Goal: Information Seeking & Learning: Learn about a topic

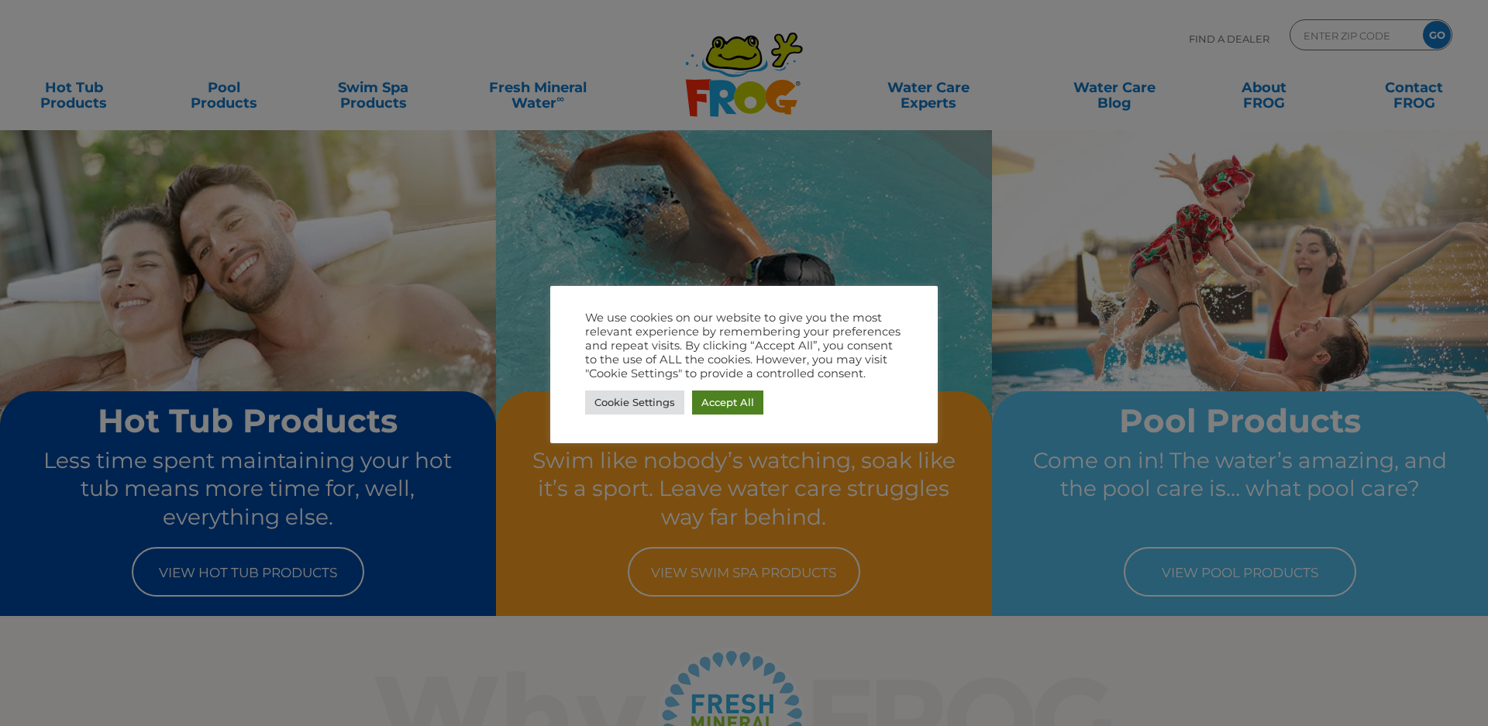
click at [750, 402] on link "Accept All" at bounding box center [727, 403] width 71 height 24
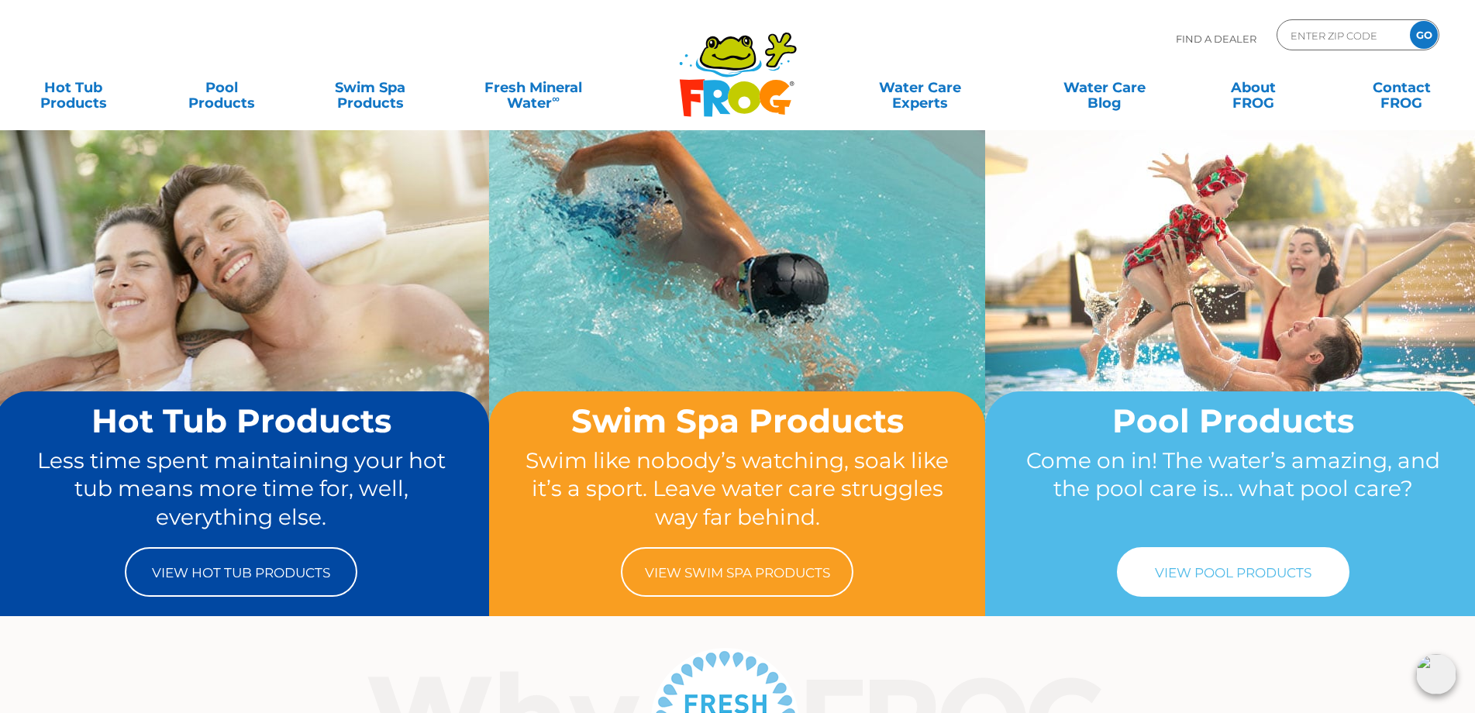
click at [1251, 577] on link "View Pool Products" at bounding box center [1233, 572] width 233 height 50
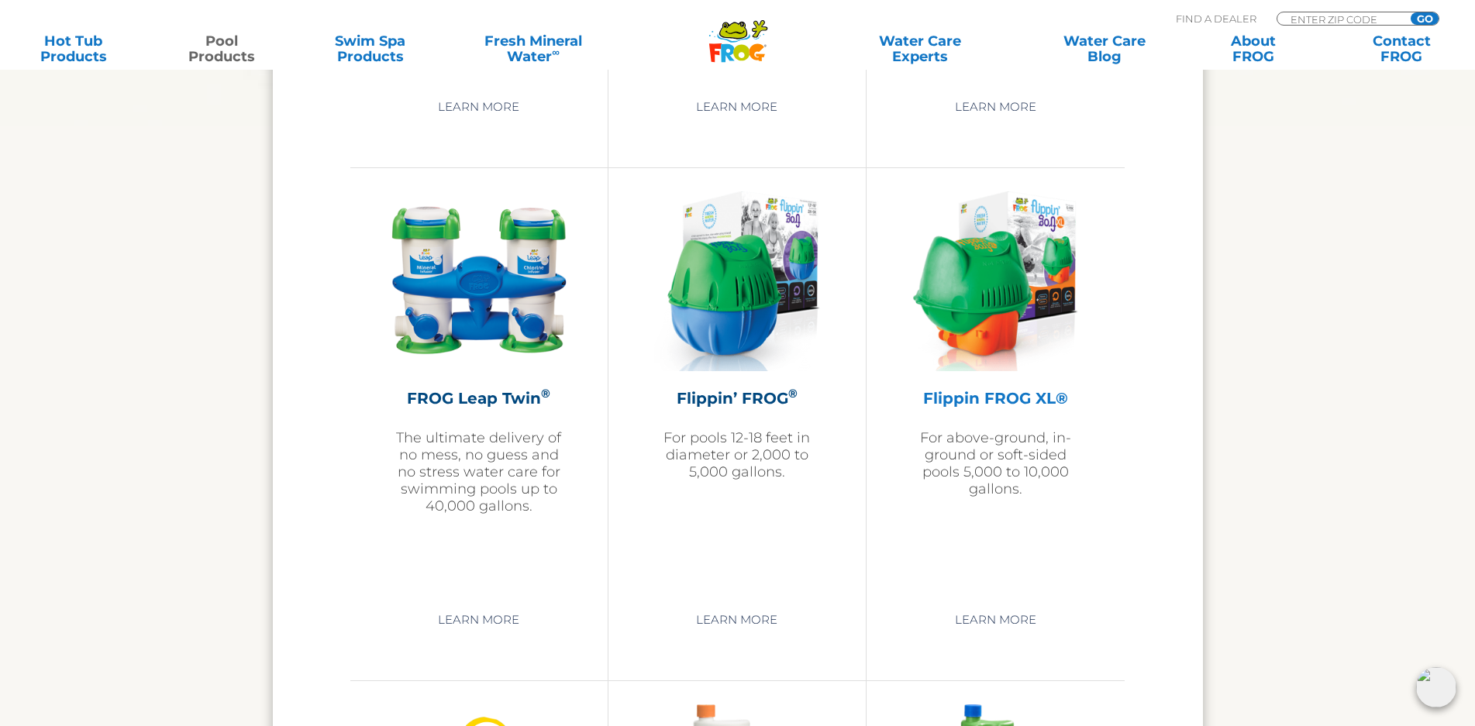
scroll to position [3178, 0]
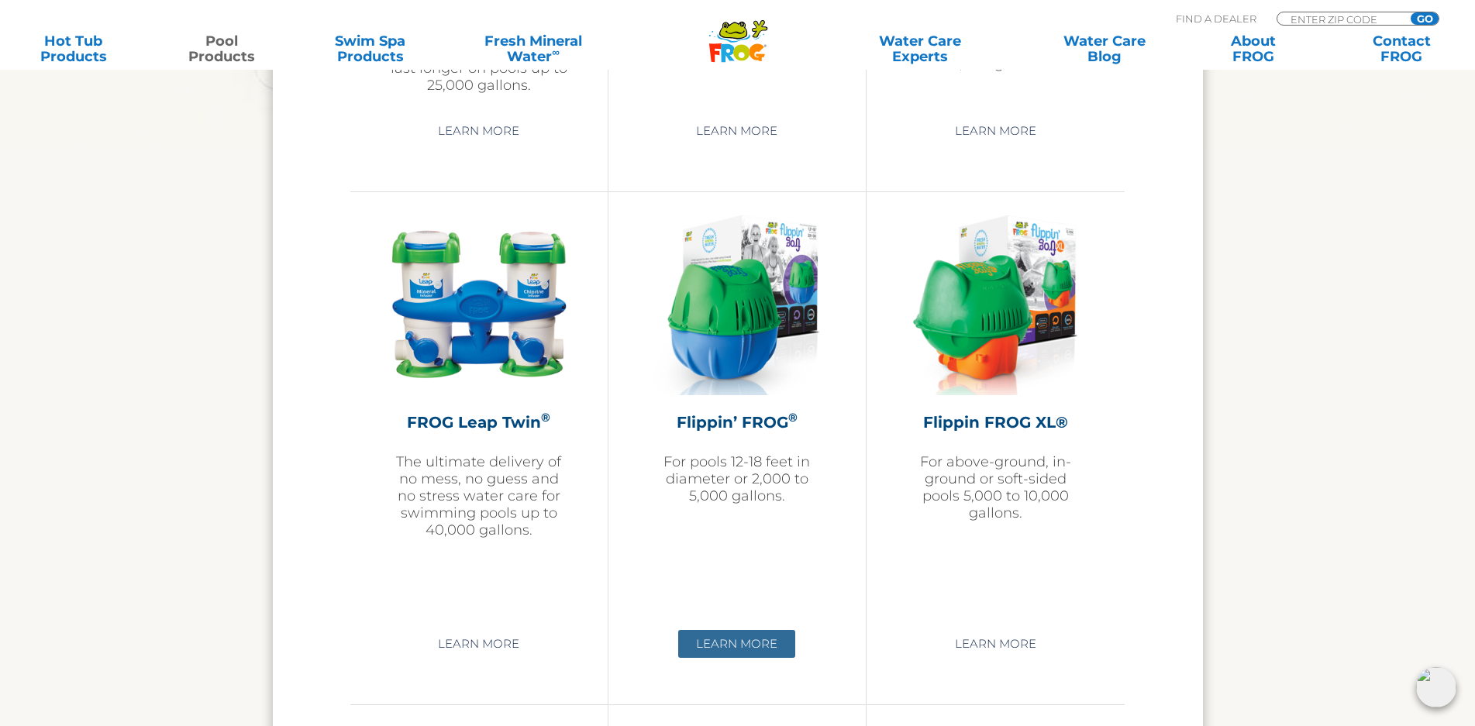
click at [749, 639] on link "Learn More" at bounding box center [736, 644] width 117 height 28
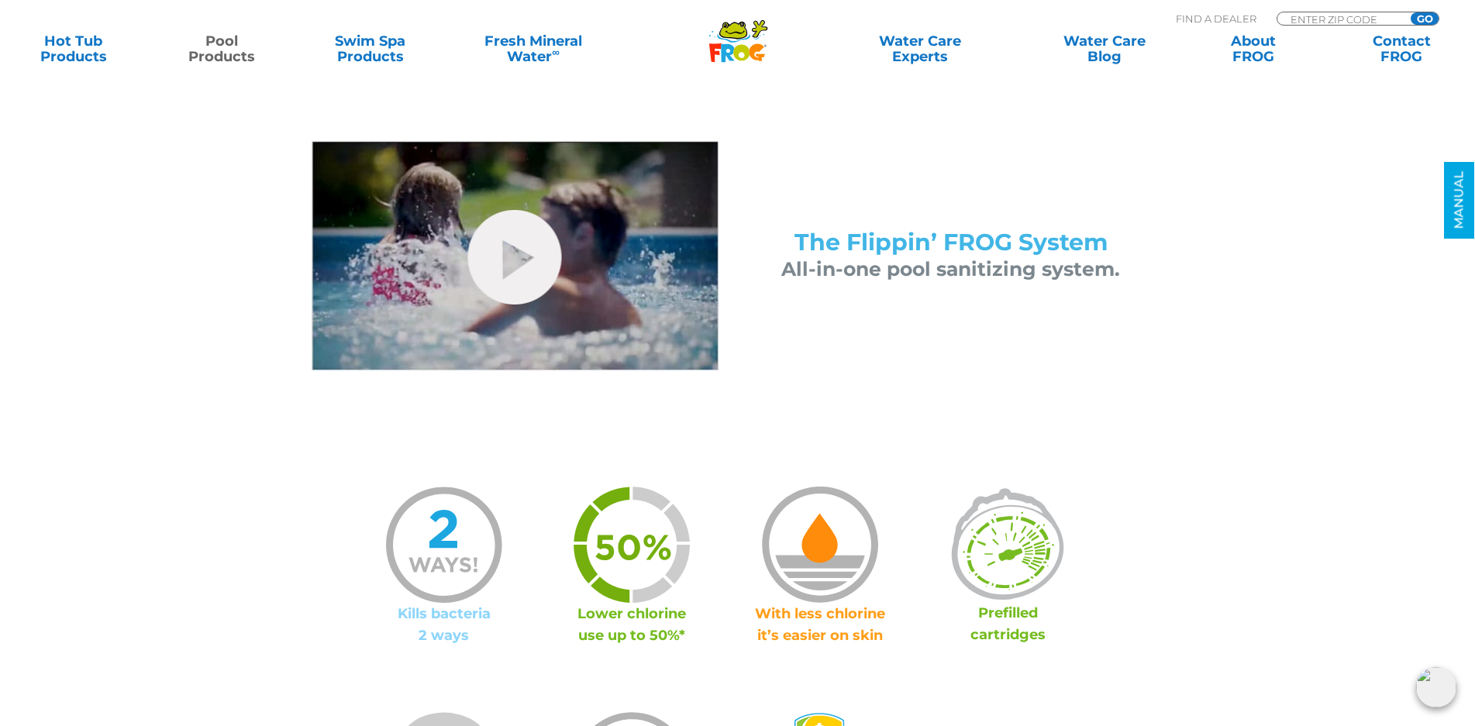
scroll to position [698, 0]
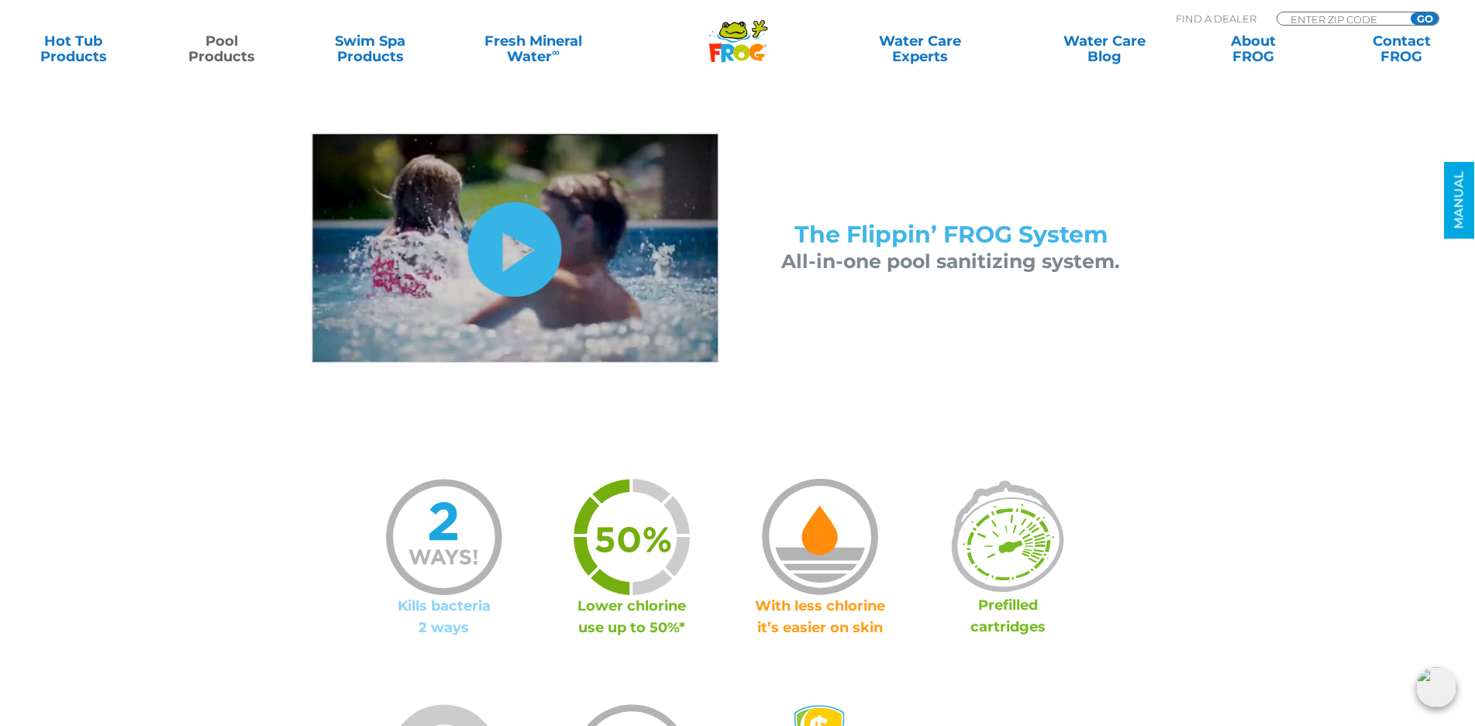
click at [497, 259] on link "hide-me" at bounding box center [515, 249] width 94 height 95
